Goal: Download file/media

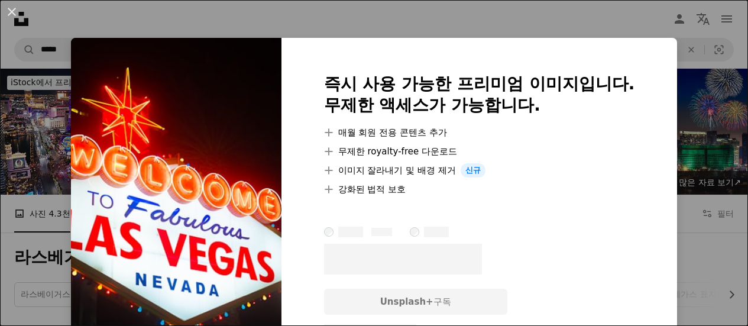
scroll to position [237, 0]
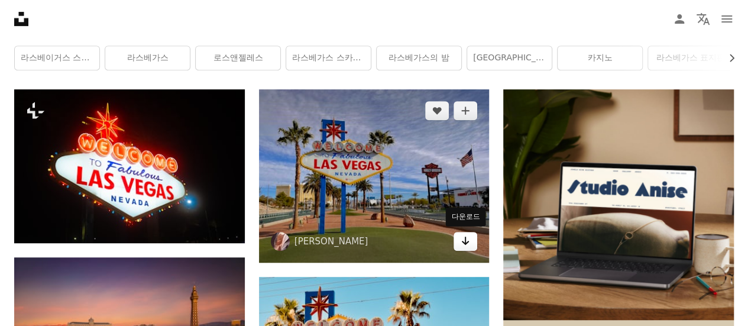
click at [474, 238] on link "Arrow pointing down" at bounding box center [466, 241] width 24 height 19
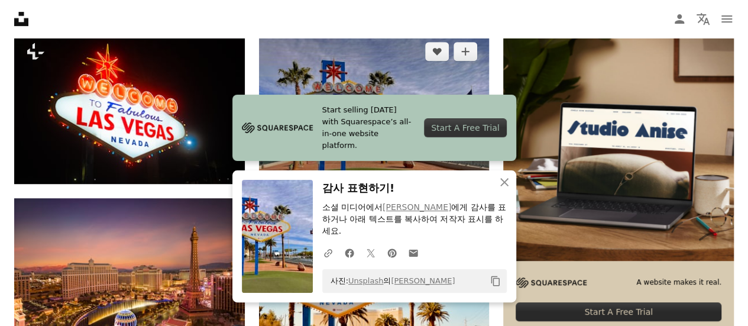
scroll to position [355, 0]
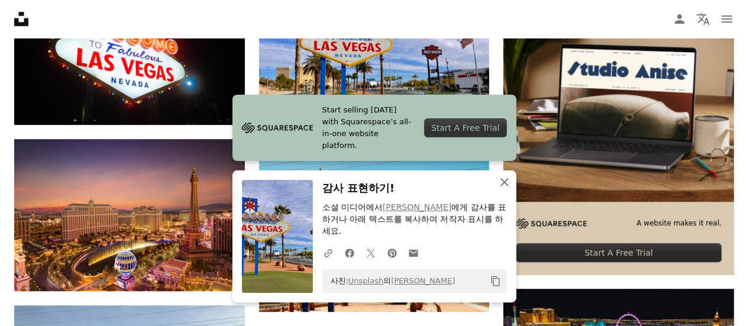
click at [510, 177] on icon "An X shape" at bounding box center [504, 182] width 14 height 14
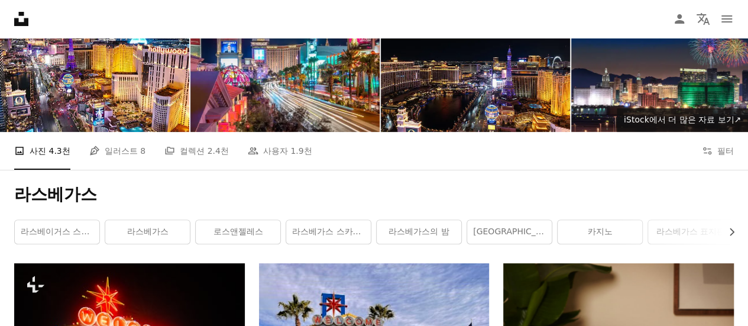
scroll to position [118, 0]
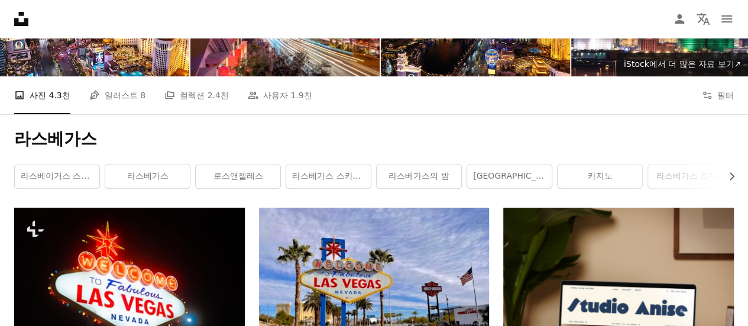
click at [344, 138] on h1 "라스베가스" at bounding box center [374, 138] width 720 height 21
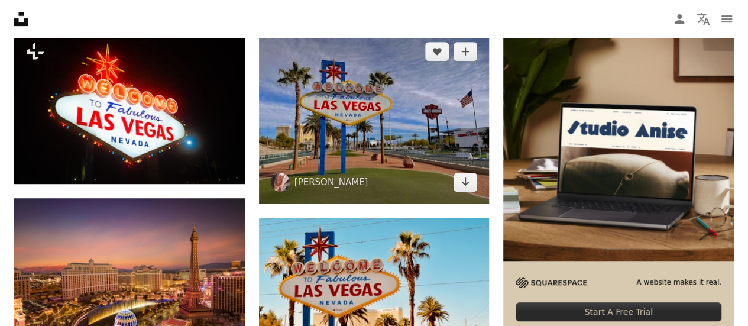
scroll to position [177, 0]
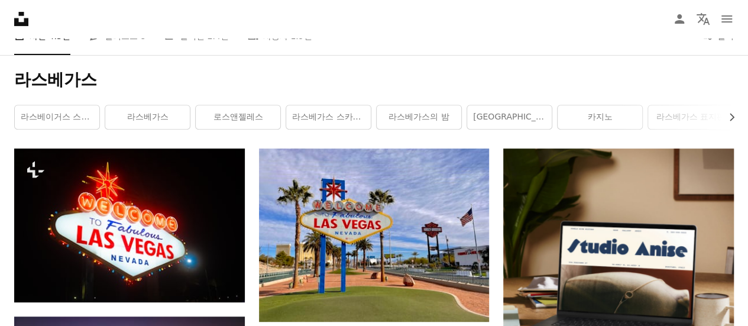
click at [416, 89] on h1 "라스베가스" at bounding box center [374, 79] width 720 height 21
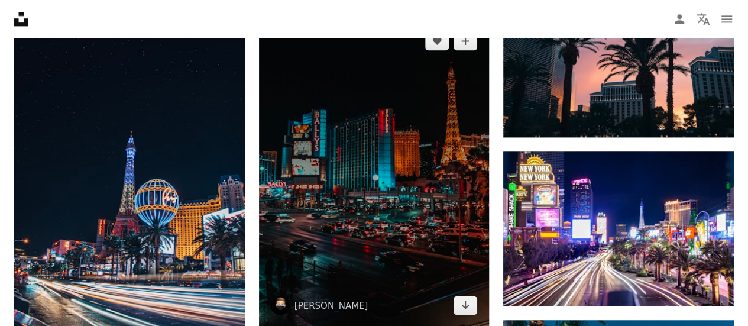
scroll to position [887, 0]
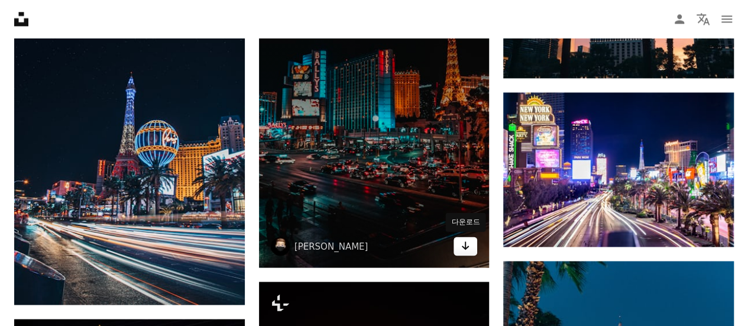
click at [466, 245] on icon "Arrow pointing down" at bounding box center [465, 245] width 9 height 14
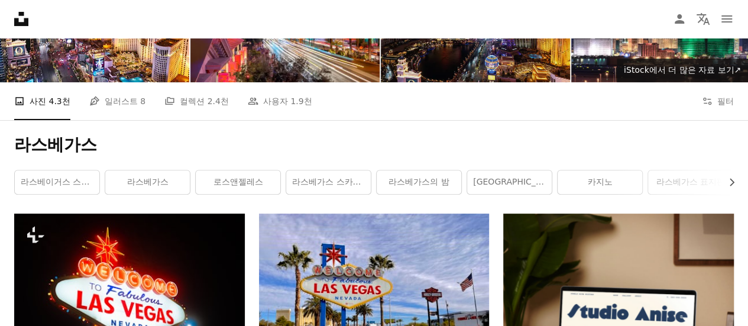
scroll to position [0, 0]
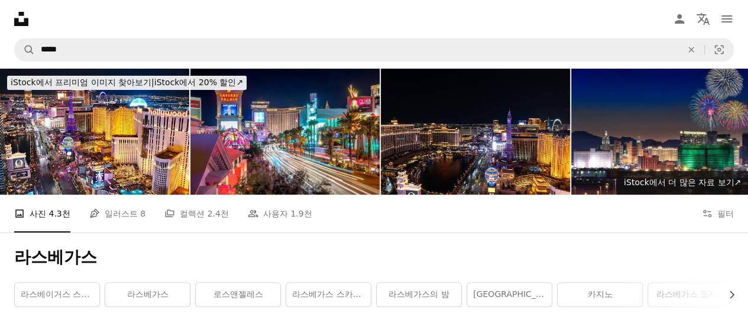
click at [425, 221] on div "A photo 사진 4.3천 Pen Tool 일러스트 8 A stack of folders 컬렉션 2.4천 People 사용자 1.9천 A c…" at bounding box center [374, 214] width 720 height 38
click at [435, 219] on div "A photo 사진 4.3천 Pen Tool 일러스트 8 A stack of folders 컬렉션 2.4천 People 사용자 1.9천 A c…" at bounding box center [374, 214] width 720 height 38
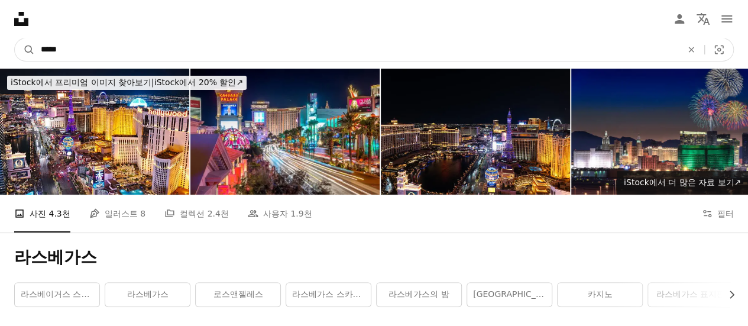
click at [261, 52] on input "*****" at bounding box center [356, 49] width 643 height 22
drag, startPoint x: 263, startPoint y: 49, endPoint x: 8, endPoint y: 44, distance: 254.9
click at [30, 47] on form "A magnifying glass ***** An X shape Visual search" at bounding box center [374, 50] width 720 height 24
type input "***"
click button "A magnifying glass" at bounding box center [25, 49] width 20 height 22
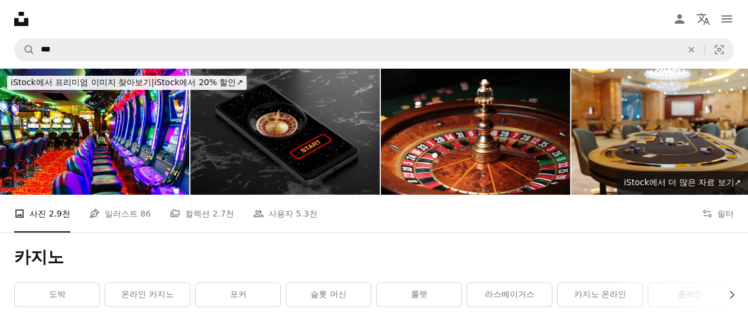
click at [419, 223] on div "A photo 사진 2.9천 Pen Tool 일러스트 86 A stack of folders 컬렉션 2.7천 People 사용자 5.3천 A …" at bounding box center [374, 214] width 720 height 38
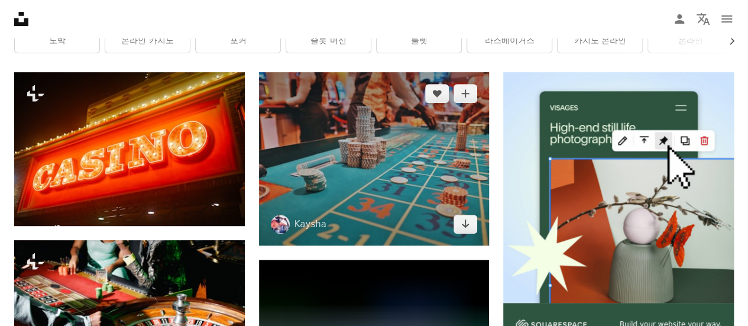
scroll to position [237, 0]
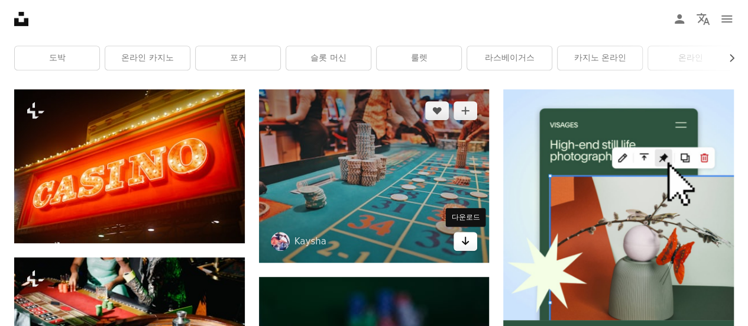
click at [463, 241] on icon "다운로드" at bounding box center [466, 241] width 8 height 8
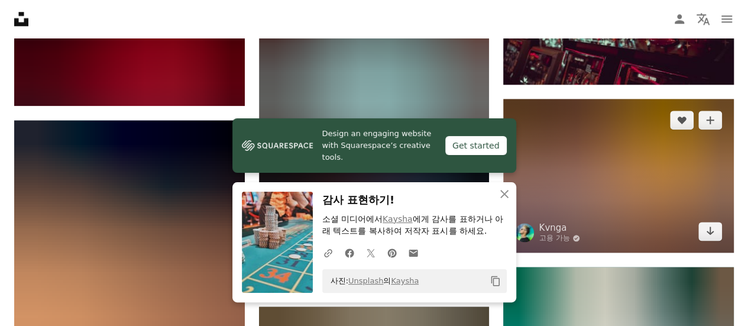
scroll to position [651, 0]
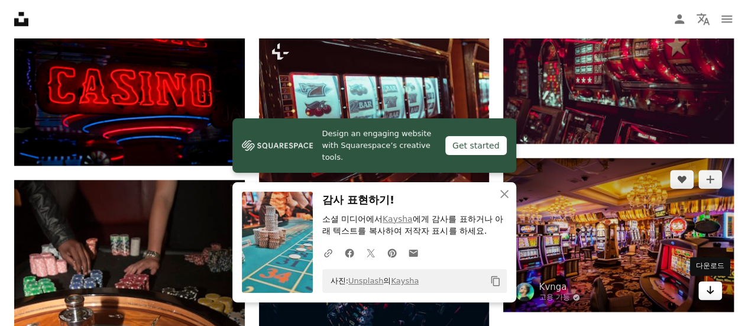
click at [716, 290] on link "Arrow pointing down" at bounding box center [710, 290] width 24 height 19
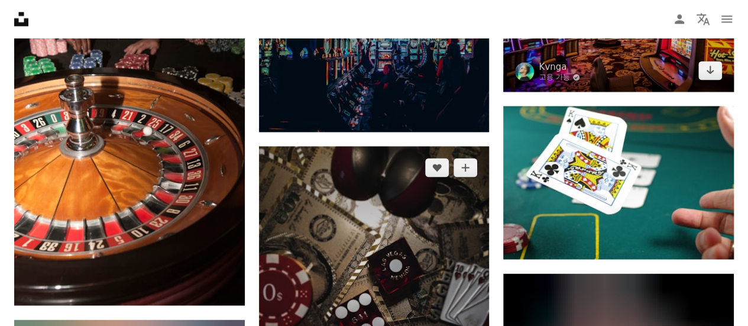
scroll to position [887, 0]
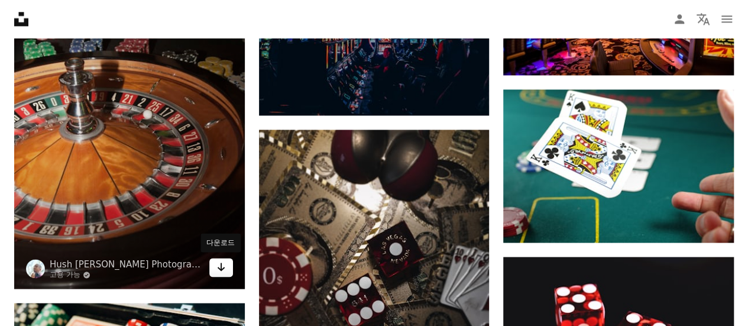
click at [222, 263] on icon "Arrow pointing down" at bounding box center [220, 267] width 9 height 14
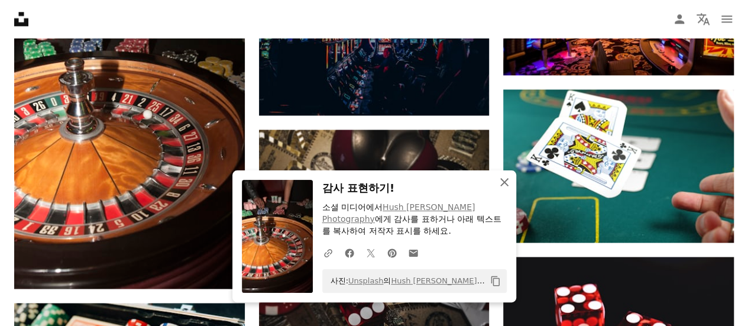
click at [500, 183] on icon "An X shape" at bounding box center [504, 182] width 14 height 14
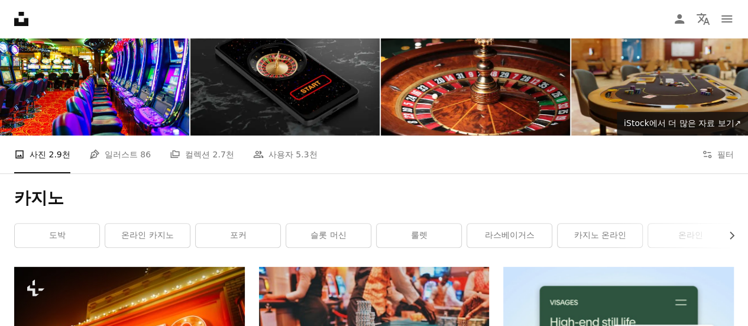
scroll to position [0, 0]
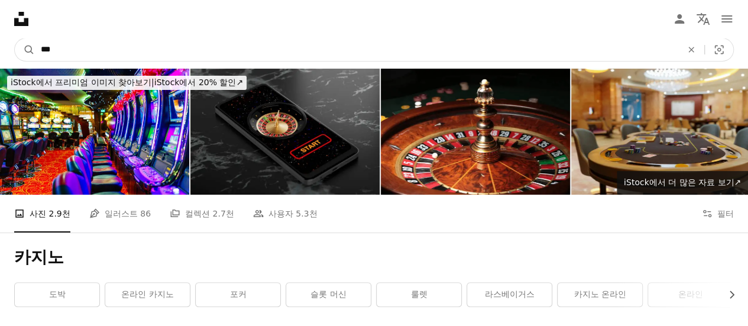
click at [271, 56] on input "***" at bounding box center [356, 49] width 643 height 22
drag, startPoint x: 252, startPoint y: 52, endPoint x: 0, endPoint y: 38, distance: 252.3
click at [93, 51] on input "***" at bounding box center [356, 49] width 643 height 22
type input "*"
type input "******"
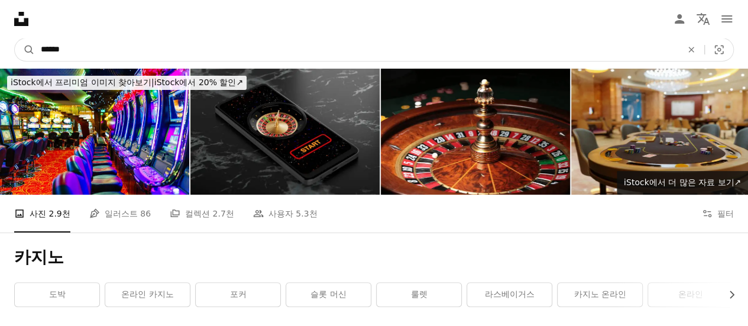
click at [15, 38] on button "A magnifying glass" at bounding box center [25, 49] width 20 height 22
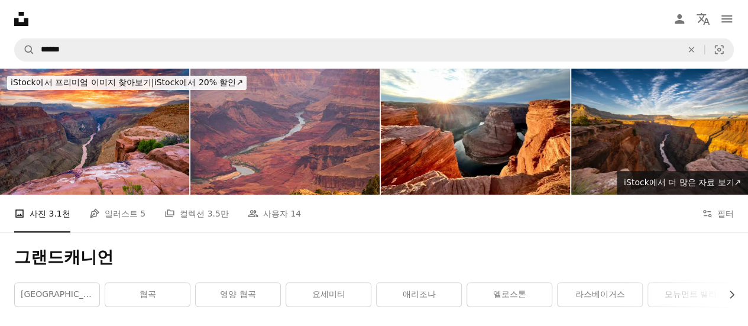
scroll to position [237, 0]
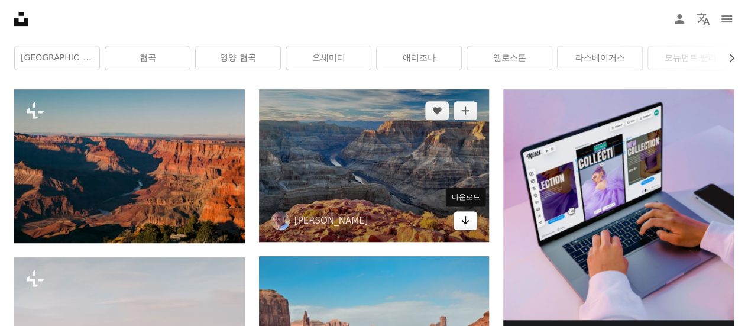
click at [455, 216] on link "Arrow pointing down" at bounding box center [466, 220] width 24 height 19
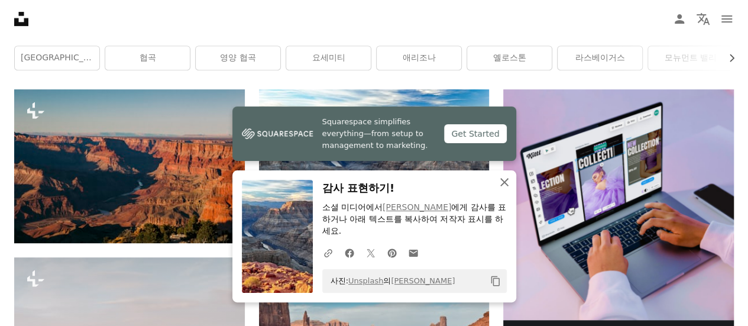
click at [506, 180] on icon "An X shape" at bounding box center [504, 182] width 14 height 14
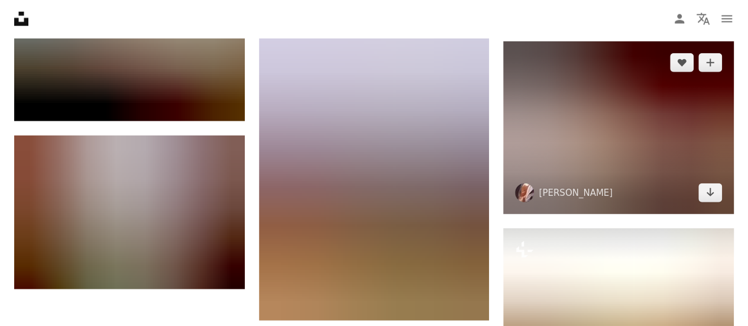
scroll to position [1538, 0]
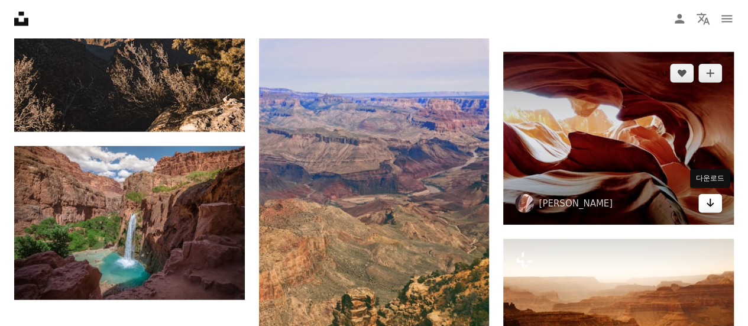
click at [708, 199] on icon "Arrow pointing down" at bounding box center [709, 203] width 9 height 14
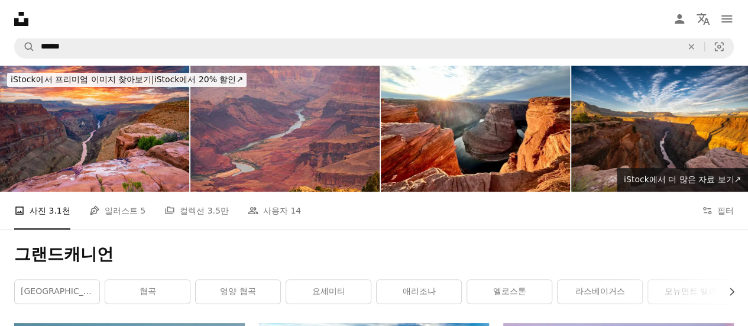
scroll to position [0, 0]
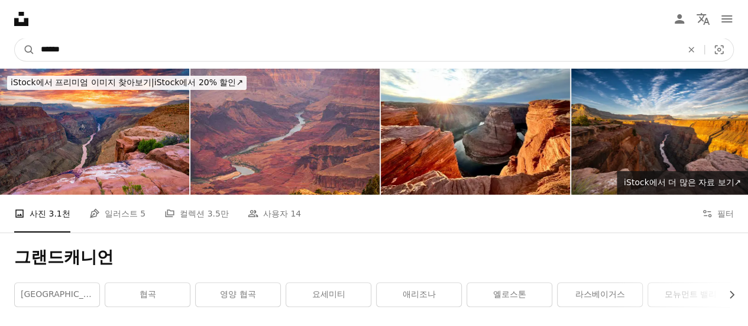
drag, startPoint x: 347, startPoint y: 52, endPoint x: 0, endPoint y: 47, distance: 346.6
click at [0, 47] on nav "A magnifying glass ****** An X shape Visual search Filters Unsplash+ 구독 로그인 이미지…" at bounding box center [374, 50] width 748 height 38
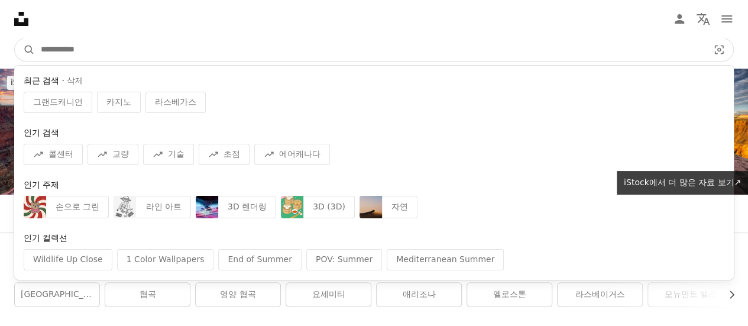
type input "*"
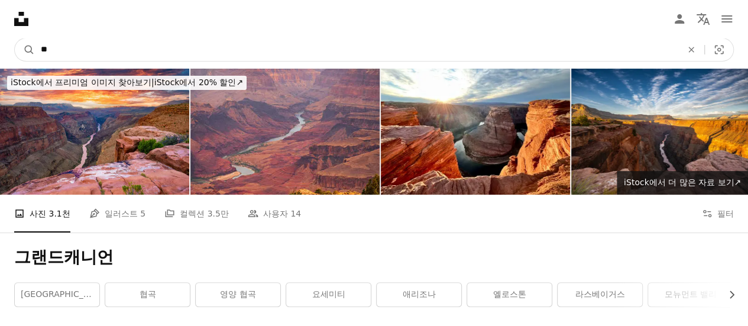
type input "*"
type input "**********"
click button "A magnifying glass" at bounding box center [25, 49] width 20 height 22
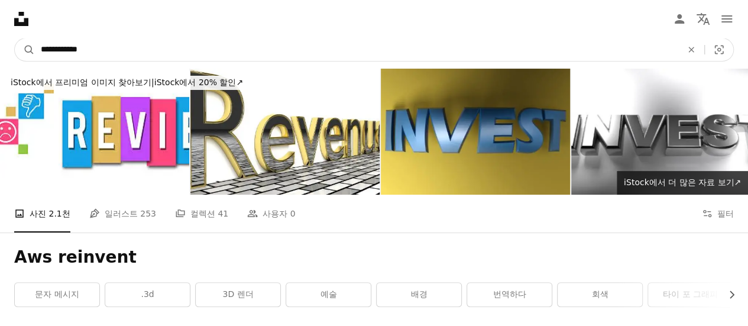
click at [109, 38] on input "**********" at bounding box center [356, 49] width 643 height 22
drag, startPoint x: 118, startPoint y: 43, endPoint x: 57, endPoint y: 44, distance: 61.5
click at [57, 44] on input "**********" at bounding box center [356, 49] width 643 height 22
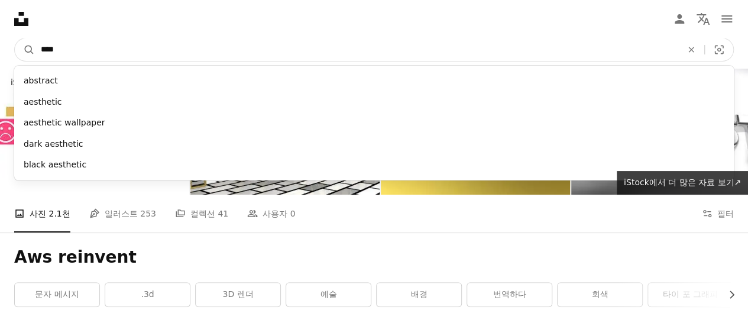
type input "***"
click button "A magnifying glass" at bounding box center [25, 49] width 20 height 22
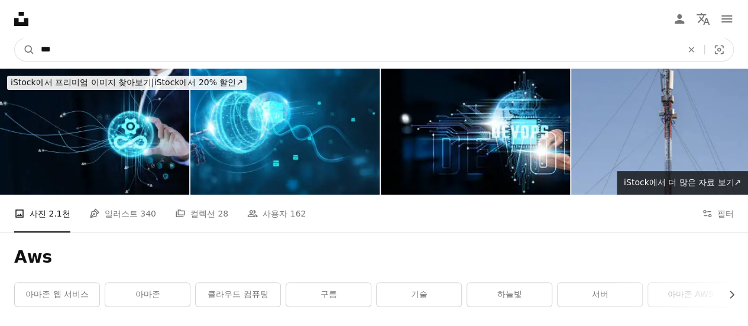
click at [323, 50] on input "***" at bounding box center [356, 49] width 643 height 22
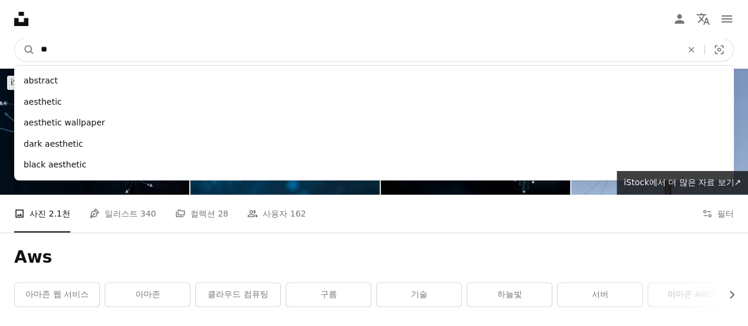
type input "*"
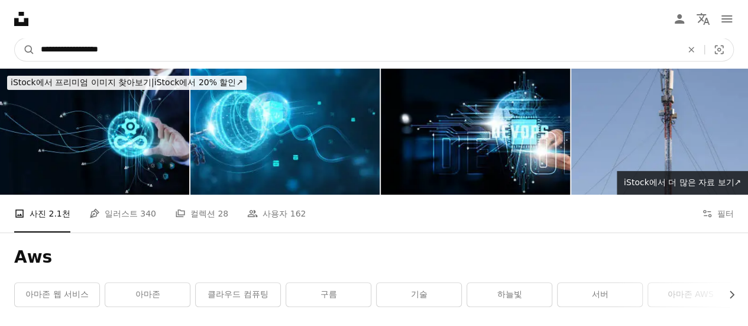
type input "**********"
click button "A magnifying glass" at bounding box center [25, 49] width 20 height 22
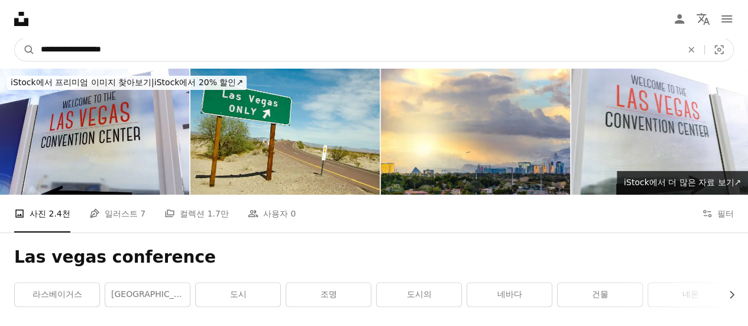
drag, startPoint x: 262, startPoint y: 52, endPoint x: 255, endPoint y: 52, distance: 6.5
click at [255, 52] on input "**********" at bounding box center [356, 49] width 643 height 22
drag, startPoint x: 255, startPoint y: 52, endPoint x: 40, endPoint y: 50, distance: 215.3
click at [40, 50] on input "**********" at bounding box center [356, 49] width 643 height 22
type input "**********"
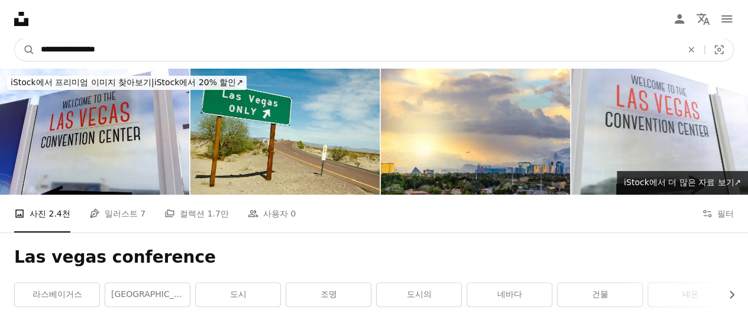
click at [15, 38] on button "A magnifying glass" at bounding box center [25, 49] width 20 height 22
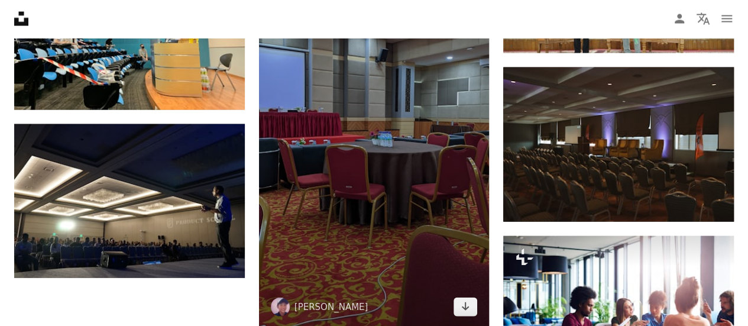
scroll to position [1242, 0]
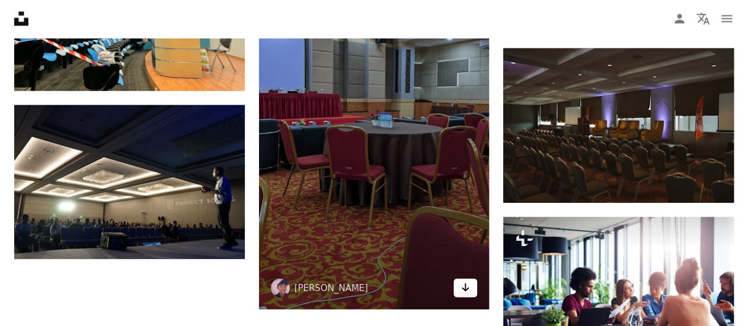
click at [469, 288] on icon "Arrow pointing down" at bounding box center [465, 287] width 9 height 14
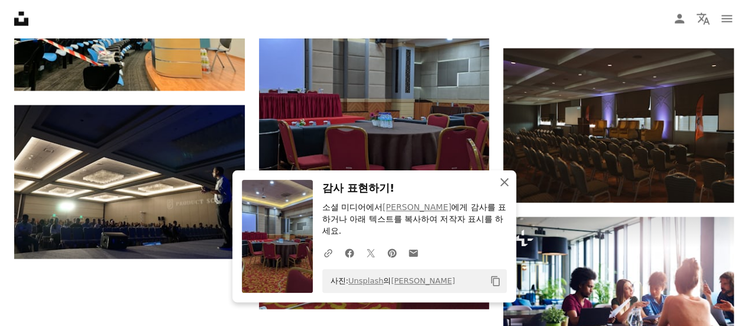
click at [503, 183] on icon "button" at bounding box center [504, 182] width 8 height 8
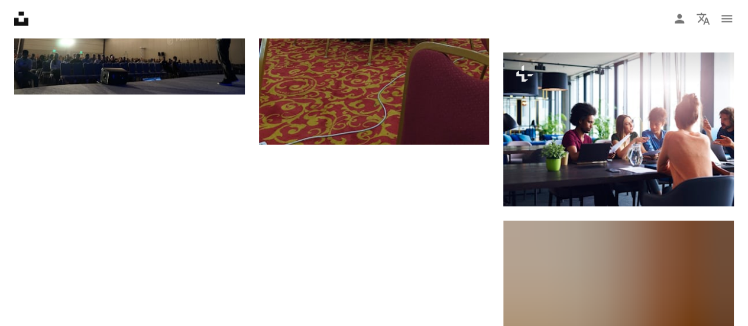
scroll to position [1301, 0]
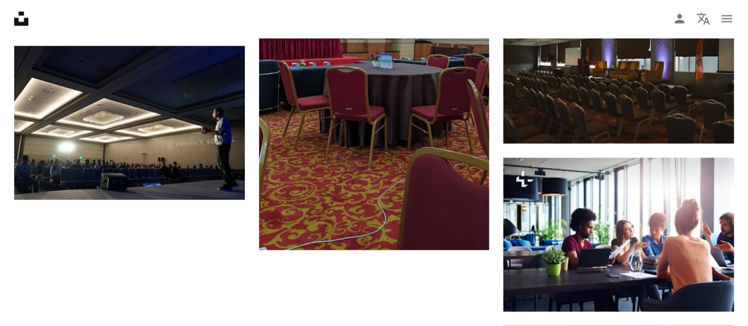
click at [485, 11] on nav "Unsplash logo Unsplash 홈 A photo Pen Tool A compass A stack of folders Download…" at bounding box center [374, 19] width 748 height 38
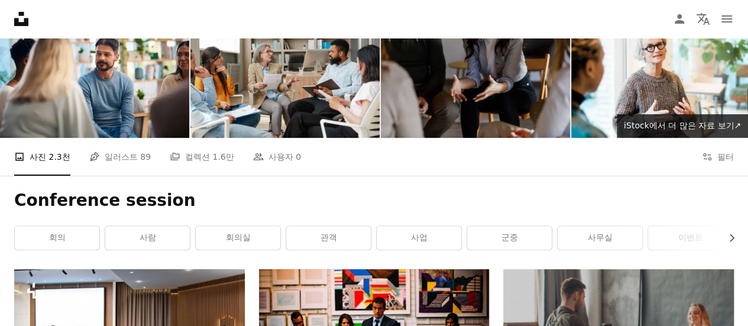
scroll to position [0, 0]
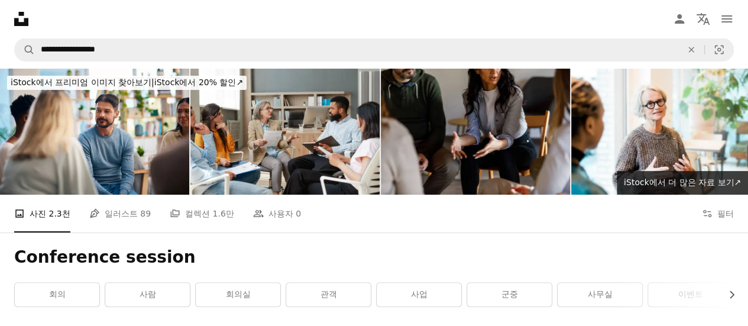
click at [461, 21] on nav "Unsplash logo Unsplash 홈 A photo Pen Tool A compass A stack of folders Download…" at bounding box center [374, 19] width 748 height 38
click at [454, 212] on div "A photo 사진 2.3천 Pen Tool 일러스트 89 A stack of folders 컬렉션 1.6만 People 사용자 0 A cop…" at bounding box center [374, 214] width 720 height 38
click at [80, 16] on nav "Unsplash logo Unsplash 홈 A photo Pen Tool A compass A stack of folders Download…" at bounding box center [374, 19] width 748 height 38
click at [248, 23] on nav "Unsplash logo Unsplash 홈 A photo Pen Tool A compass A stack of folders Download…" at bounding box center [374, 19] width 748 height 38
click at [179, 18] on nav "Unsplash logo Unsplash 홈 A photo Pen Tool A compass A stack of folders Download…" at bounding box center [374, 19] width 748 height 38
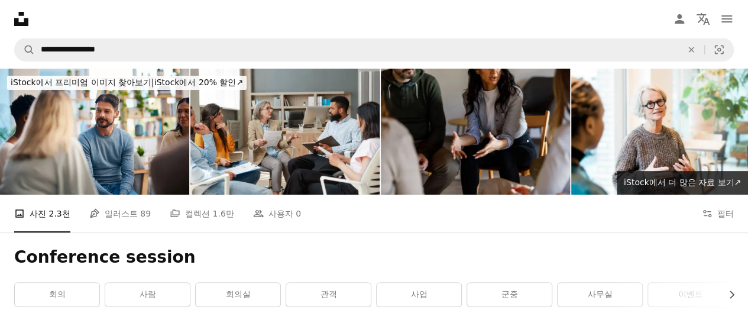
click at [349, 17] on nav "Unsplash logo Unsplash 홈 A photo Pen Tool A compass A stack of folders Download…" at bounding box center [374, 19] width 748 height 38
click at [368, 22] on nav "Unsplash logo Unsplash 홈 A photo Pen Tool A compass A stack of folders Download…" at bounding box center [374, 19] width 748 height 38
click at [425, 14] on nav "Unsplash logo Unsplash 홈 A photo Pen Tool A compass A stack of folders Download…" at bounding box center [374, 19] width 748 height 38
click at [419, 16] on nav "Unsplash logo Unsplash 홈 A photo Pen Tool A compass A stack of folders Download…" at bounding box center [374, 19] width 748 height 38
click at [422, 24] on nav "Unsplash logo Unsplash 홈 A photo Pen Tool A compass A stack of folders Download…" at bounding box center [374, 19] width 748 height 38
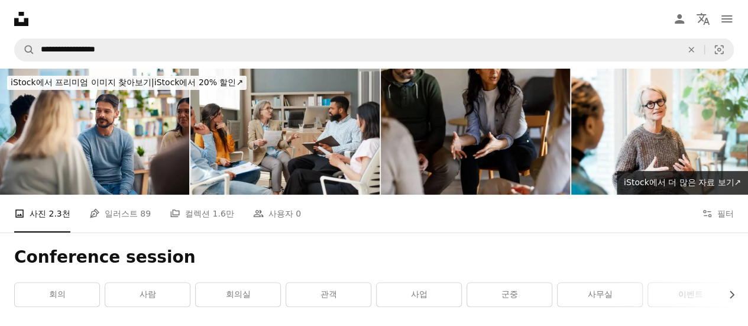
click at [426, 14] on nav "Unsplash logo Unsplash 홈 A photo Pen Tool A compass A stack of folders Download…" at bounding box center [374, 19] width 748 height 38
click at [519, 11] on nav "Unsplash logo Unsplash 홈 A photo Pen Tool A compass A stack of folders Download…" at bounding box center [374, 19] width 748 height 38
click at [525, 14] on nav "Unsplash logo Unsplash 홈 A photo Pen Tool A compass A stack of folders Download…" at bounding box center [374, 19] width 748 height 38
click at [452, 26] on nav "Unsplash logo Unsplash 홈 A photo Pen Tool A compass A stack of folders Download…" at bounding box center [374, 19] width 748 height 38
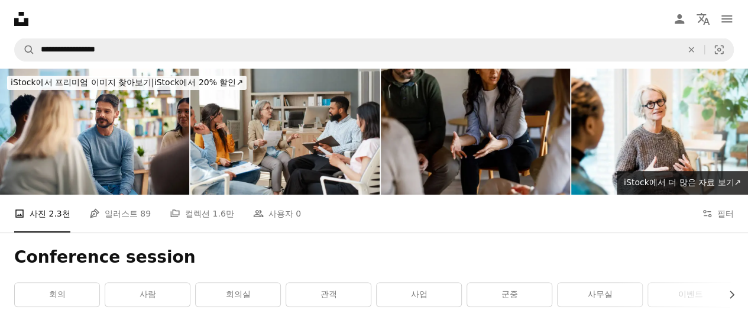
click at [452, 26] on nav "Unsplash logo Unsplash 홈 A photo Pen Tool A compass A stack of folders Download…" at bounding box center [374, 19] width 748 height 38
click at [466, 22] on nav "Unsplash logo Unsplash 홈 A photo Pen Tool A compass A stack of folders Download…" at bounding box center [374, 19] width 748 height 38
click at [460, 33] on nav "Unsplash logo Unsplash 홈 A photo Pen Tool A compass A stack of folders Download…" at bounding box center [374, 19] width 748 height 38
click at [610, 23] on nav "Unsplash logo Unsplash 홈 A photo Pen Tool A compass A stack of folders Download…" at bounding box center [374, 19] width 748 height 38
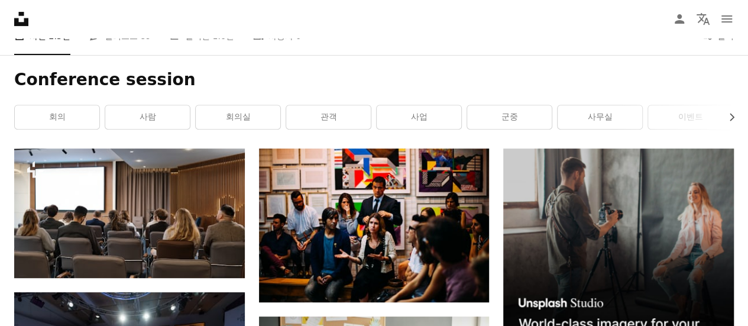
click at [537, 59] on div "Conference session Chevron right 회의 사람 회의실 관객 사업 군중 사무실 이벤트 사람의 팀워크 교육 문서" at bounding box center [374, 101] width 748 height 93
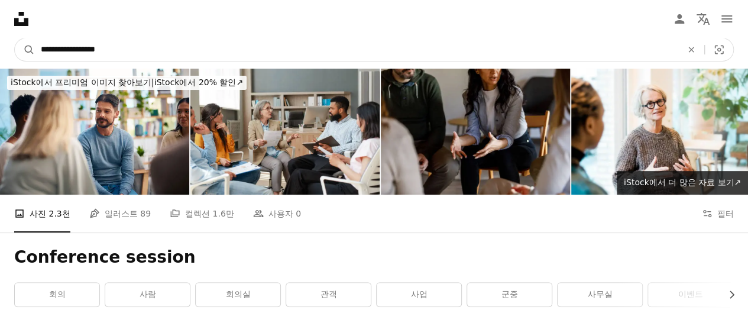
drag, startPoint x: 196, startPoint y: 46, endPoint x: -1, endPoint y: 55, distance: 197.7
type input "*"
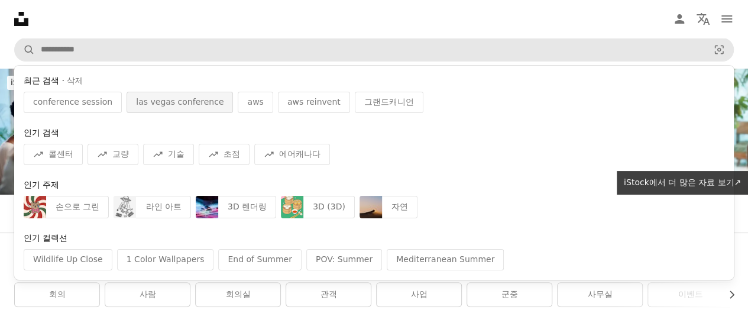
click at [160, 106] on span "las vegas conference" at bounding box center [180, 102] width 88 height 12
click at [160, 106] on img at bounding box center [94, 132] width 189 height 126
